Goal: Task Accomplishment & Management: Use online tool/utility

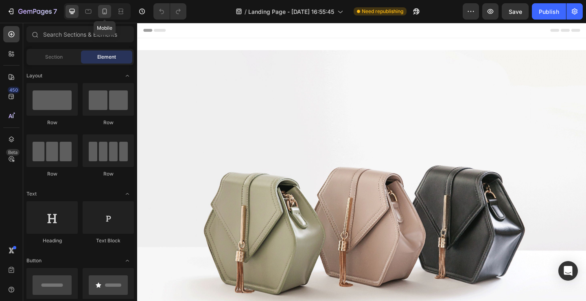
click at [107, 13] on icon at bounding box center [105, 11] width 8 height 8
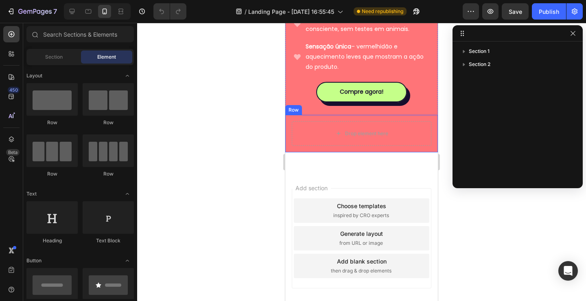
scroll to position [540, 0]
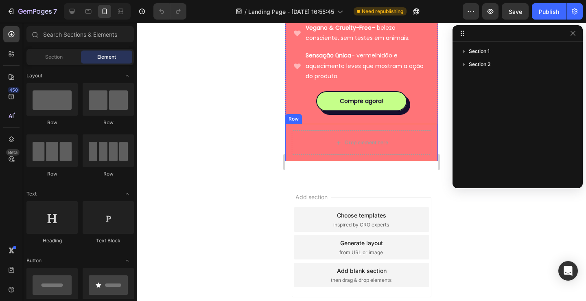
click at [290, 124] on div "Drop element here Row" at bounding box center [361, 142] width 153 height 37
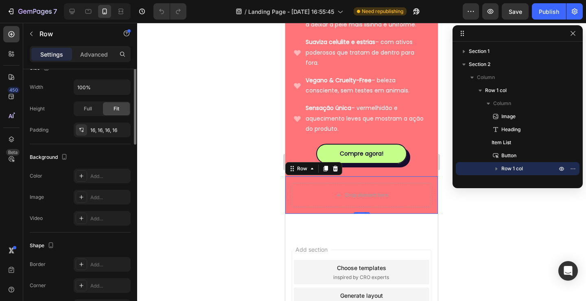
scroll to position [0, 0]
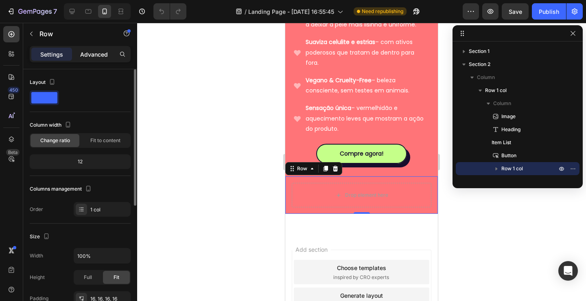
click at [92, 48] on div "Advanced" at bounding box center [94, 54] width 41 height 13
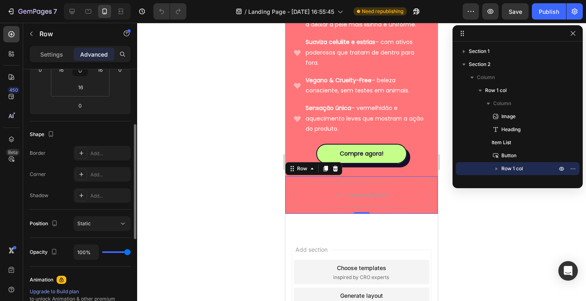
scroll to position [146, 0]
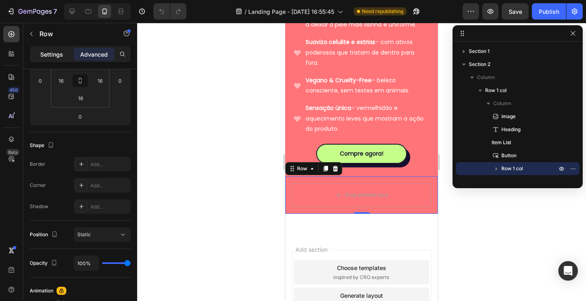
click at [55, 53] on p "Settings" at bounding box center [51, 54] width 23 height 9
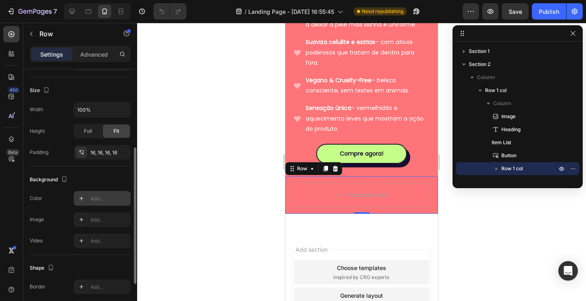
click at [96, 192] on div "Add..." at bounding box center [102, 198] width 57 height 15
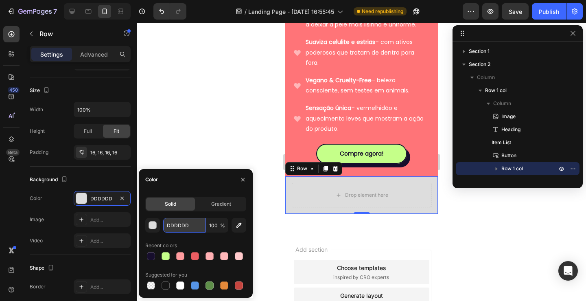
click at [188, 225] on input "DDDDDD" at bounding box center [184, 225] width 42 height 15
paste input "#FEEFEA"
type input "#FEEFEA"
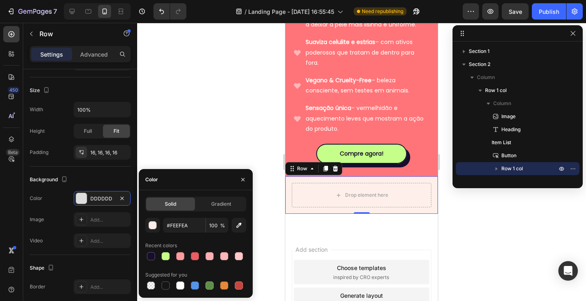
click at [229, 132] on div at bounding box center [361, 162] width 449 height 278
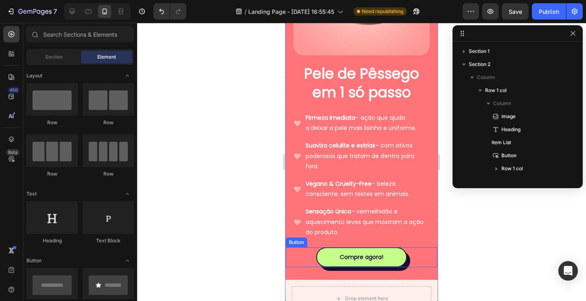
scroll to position [366, 0]
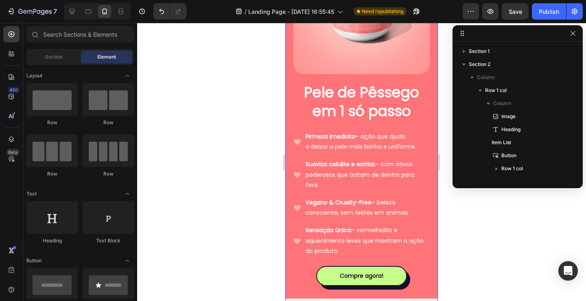
click at [289, 252] on div "Image Pele de Pêssego em 1 só passo Heading Firmeza imediata – ação que ajuda a…" at bounding box center [361, 133] width 153 height 406
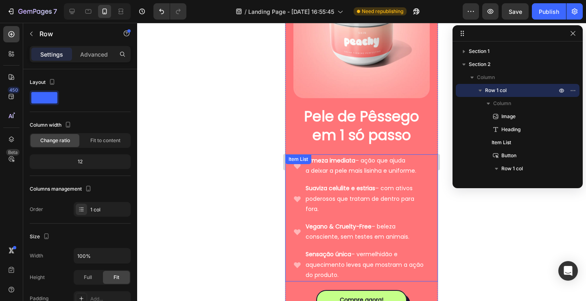
scroll to position [264, 0]
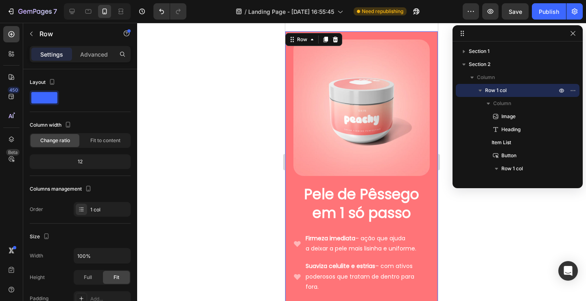
click at [370, 37] on div "Image Pele de Pêssego em 1 só passo Heading Firmeza imediata – ação que ajuda a…" at bounding box center [361, 234] width 153 height 406
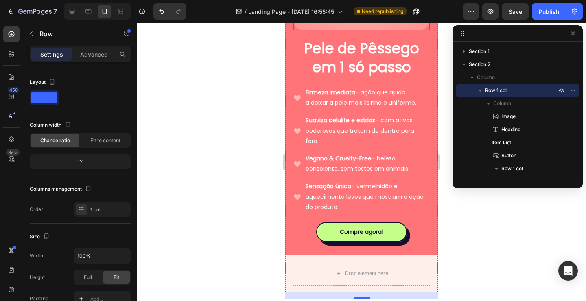
scroll to position [487, 0]
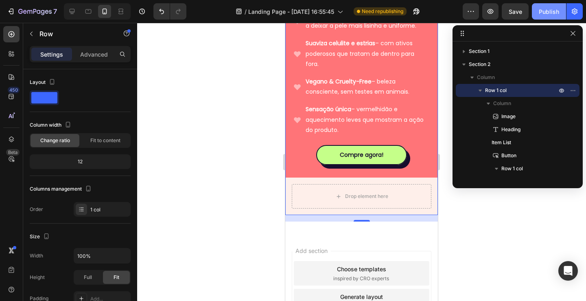
click at [550, 10] on div "Publish" at bounding box center [549, 11] width 20 height 9
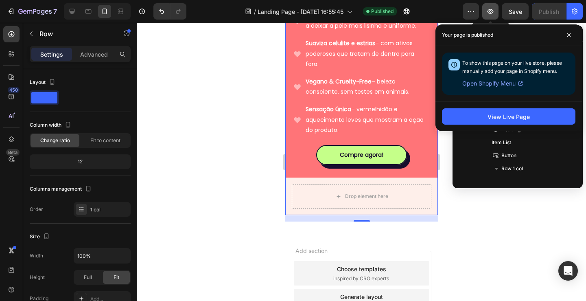
click at [486, 12] on button "button" at bounding box center [490, 11] width 16 height 16
